Goal: Information Seeking & Learning: Learn about a topic

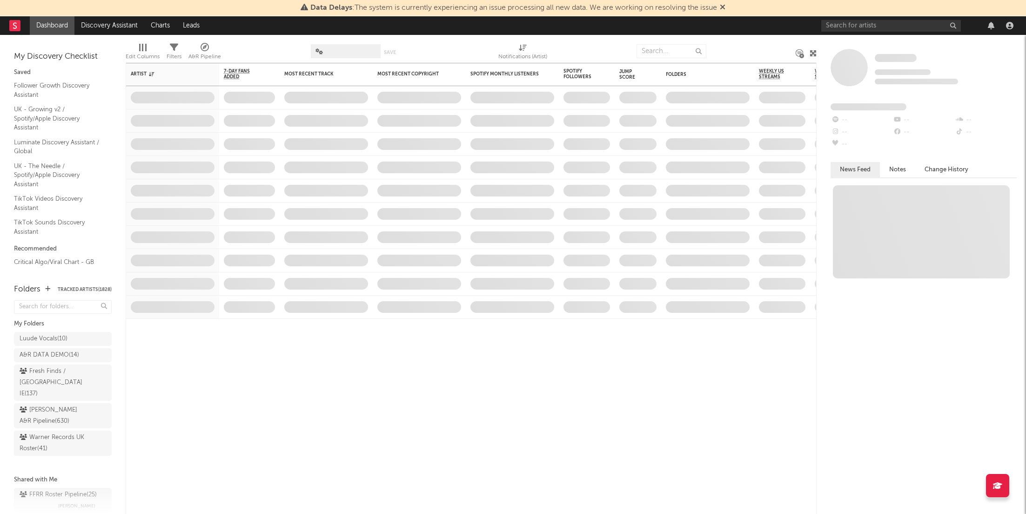
click at [880, 33] on div at bounding box center [918, 25] width 195 height 19
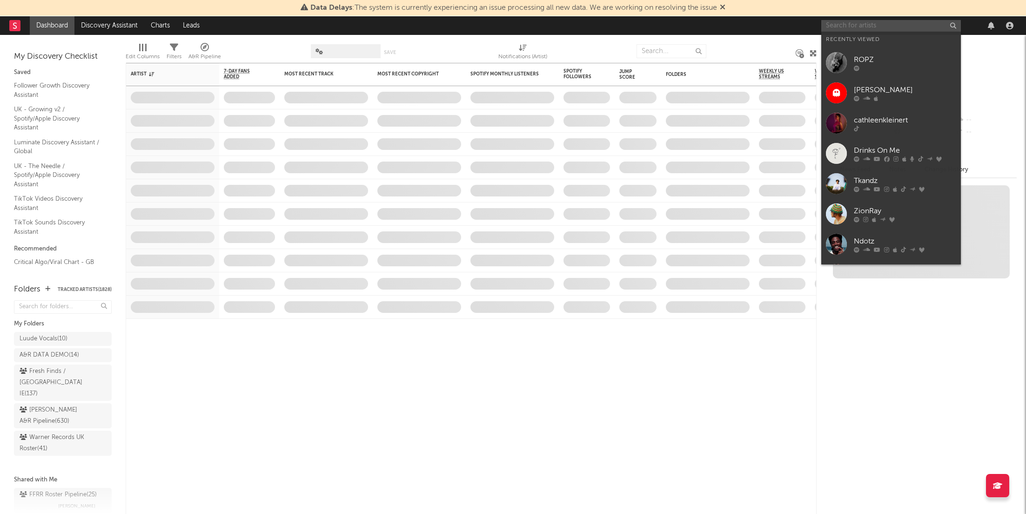
click at [867, 25] on input "text" at bounding box center [891, 26] width 140 height 12
click at [889, 152] on div "Drinks On Me" at bounding box center [905, 150] width 102 height 11
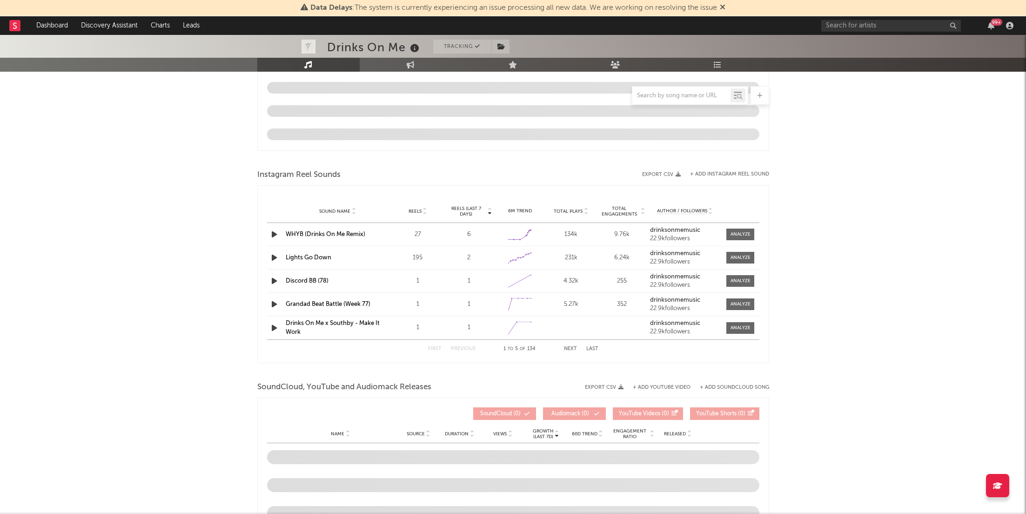
scroll to position [637, 0]
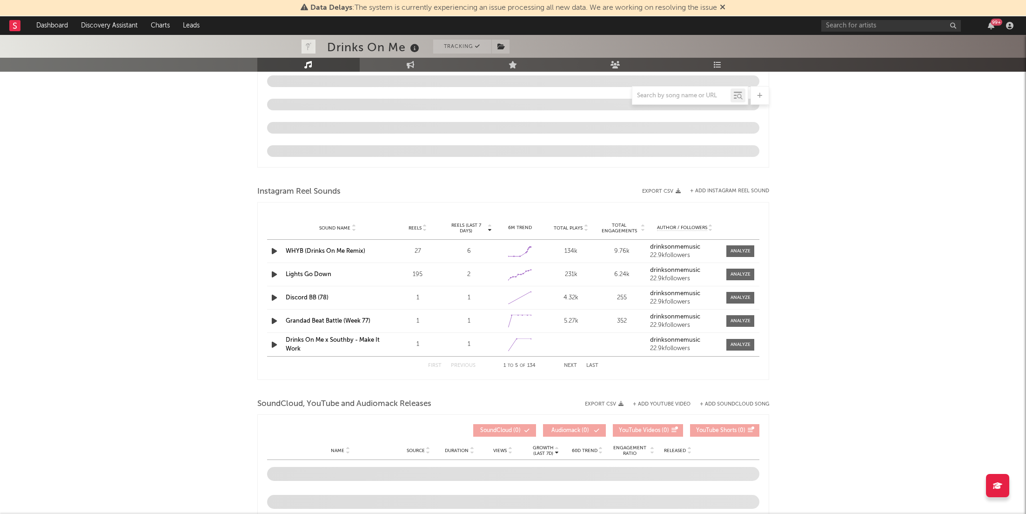
click at [723, 7] on icon at bounding box center [723, 6] width 6 height 7
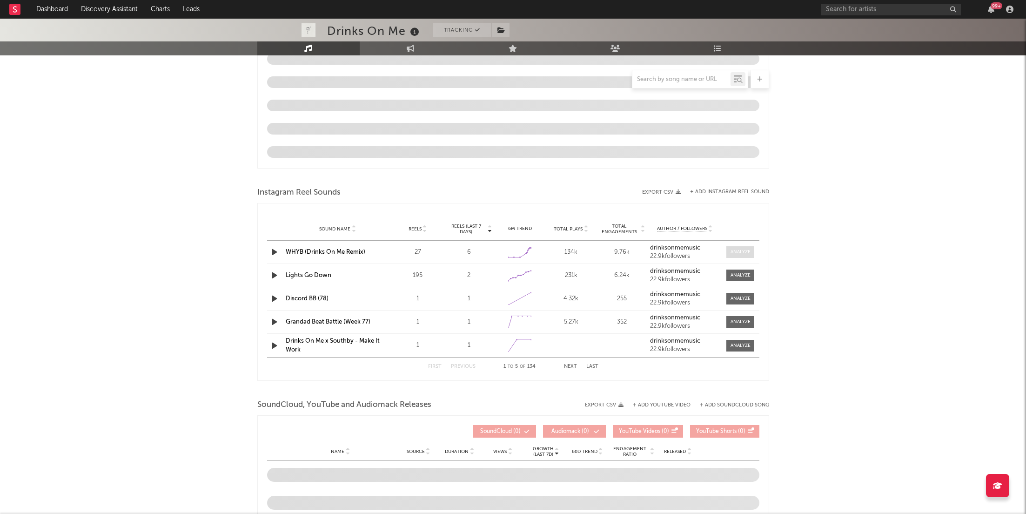
scroll to position [587, 0]
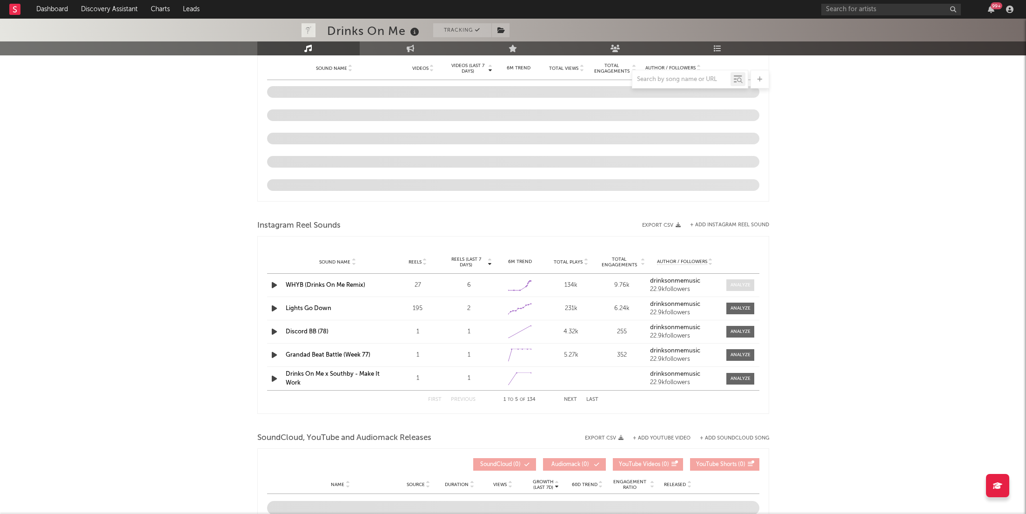
click at [738, 285] on div at bounding box center [740, 284] width 20 height 7
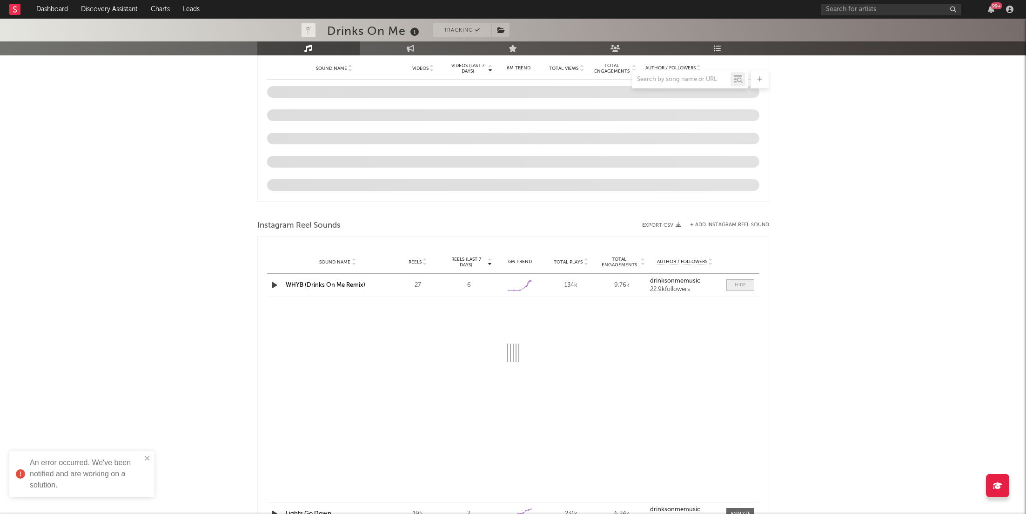
click at [738, 285] on div at bounding box center [739, 284] width 11 height 7
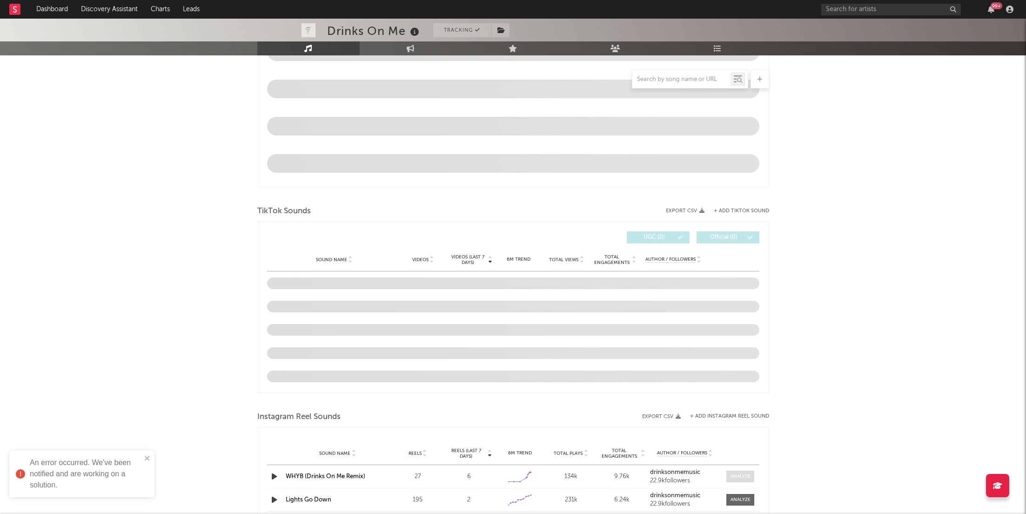
scroll to position [347, 0]
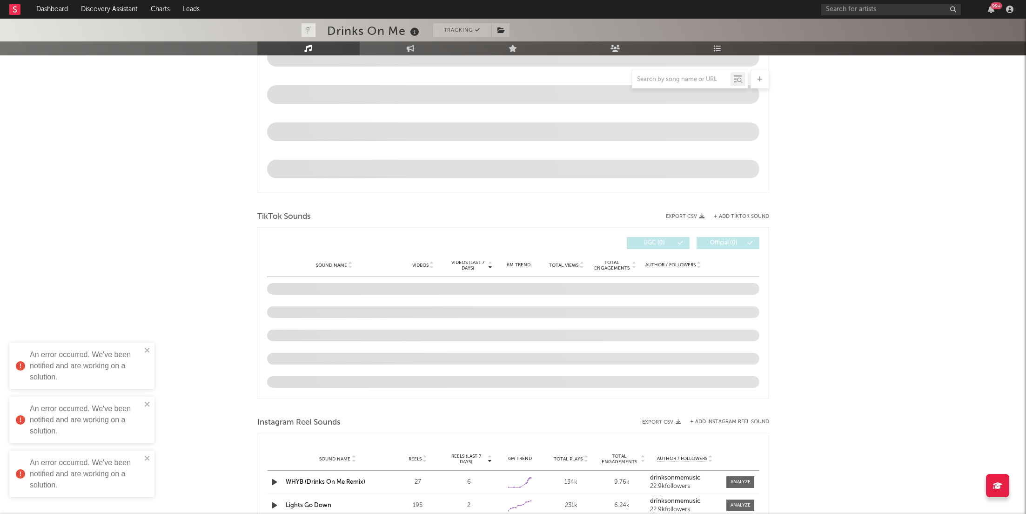
scroll to position [391, 0]
click at [150, 349] on icon "close" at bounding box center [147, 349] width 7 height 7
click at [150, 404] on icon "close" at bounding box center [147, 403] width 7 height 7
click at [148, 460] on icon "close" at bounding box center [147, 457] width 7 height 7
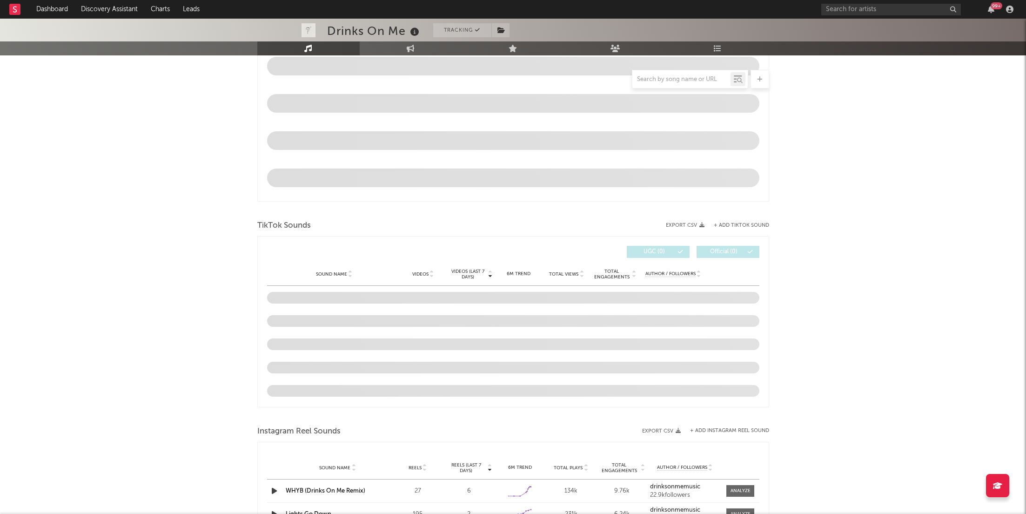
scroll to position [377, 0]
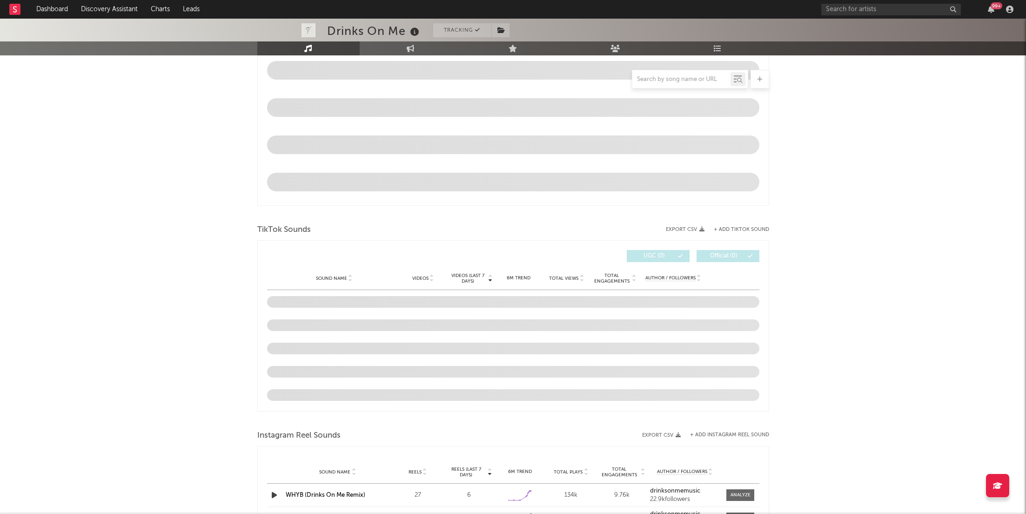
click at [307, 282] on div "Sound Name Videos Videos (last 7 days) Weekly Growth % 6M Trend Total Views Tot…" at bounding box center [513, 278] width 492 height 23
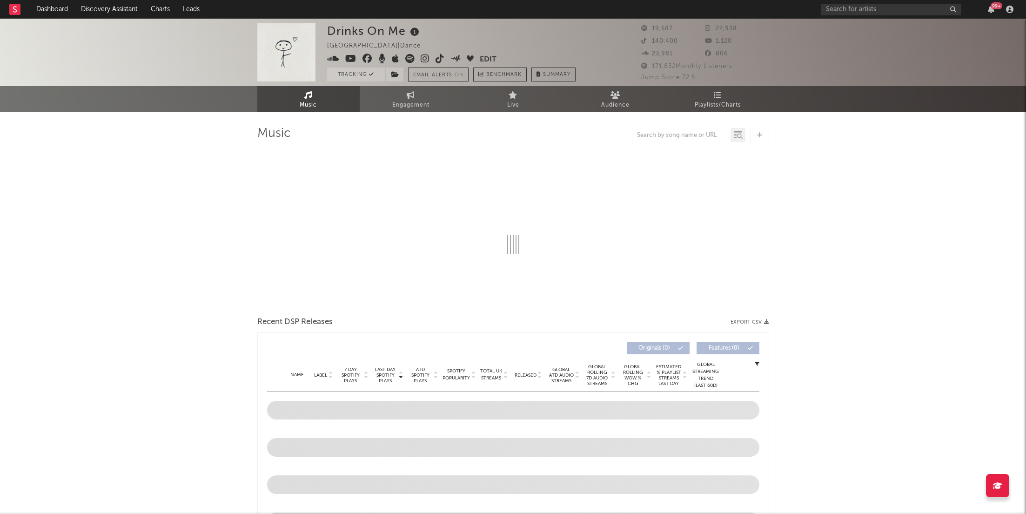
click at [441, 54] on icon at bounding box center [439, 58] width 9 height 9
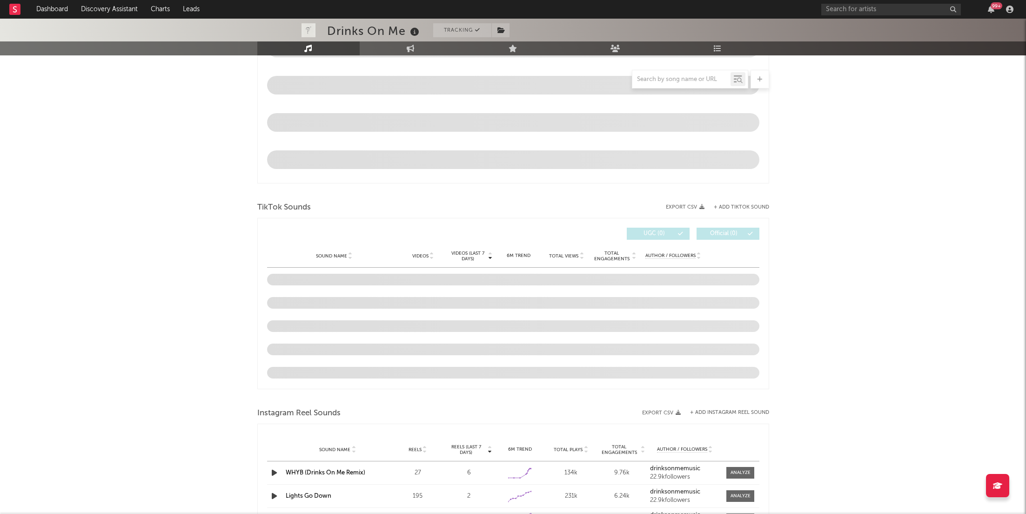
scroll to position [310, 0]
